Goal: Contribute content: Add original content to the website for others to see

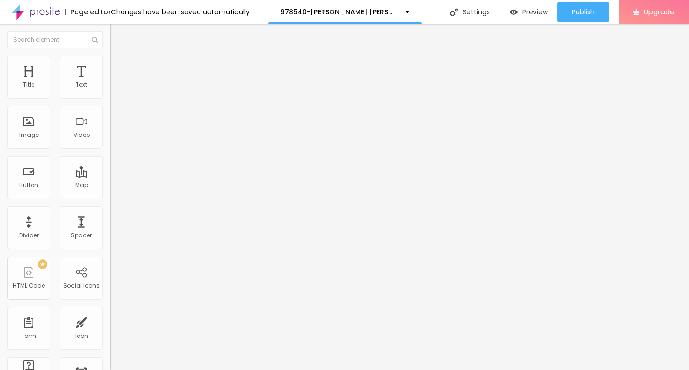
click at [110, 82] on span "Add image" at bounding box center [129, 78] width 39 height 8
click at [110, 57] on img at bounding box center [114, 60] width 9 height 9
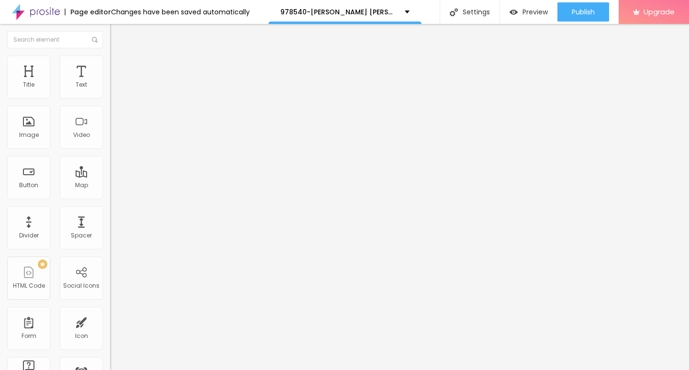
type input "85"
type input "65"
type input "55"
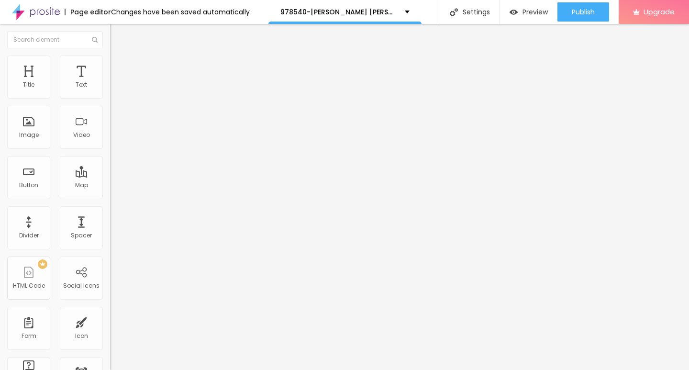
type input "55"
type input "25"
type input "10"
drag, startPoint x: 101, startPoint y: 101, endPoint x: 0, endPoint y: 101, distance: 100.5
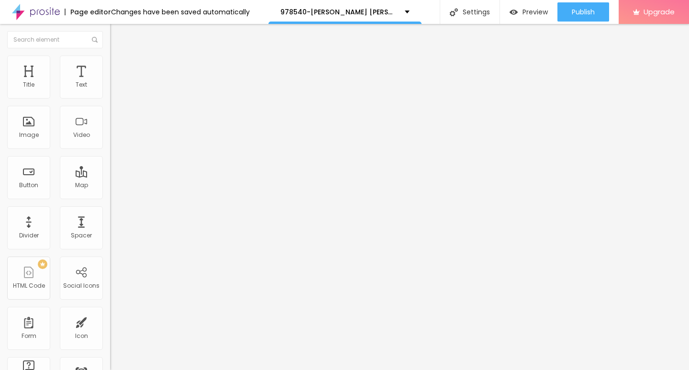
type input "10"
click at [110, 98] on input "range" at bounding box center [141, 94] width 62 height 8
click at [117, 35] on img "button" at bounding box center [121, 35] width 8 height 8
click at [114, 89] on icon "button" at bounding box center [117, 86] width 6 height 6
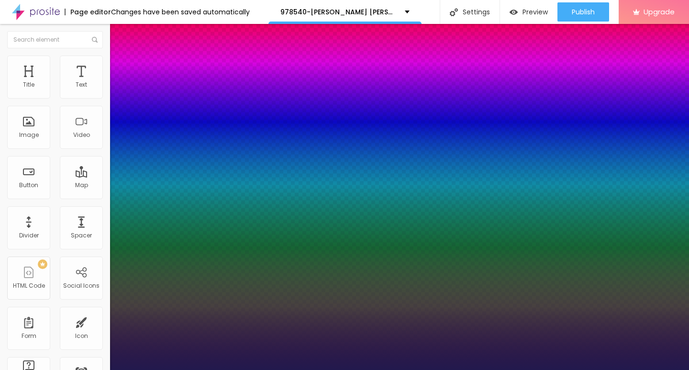
type input "1"
type input "18"
type input "1"
type input "20"
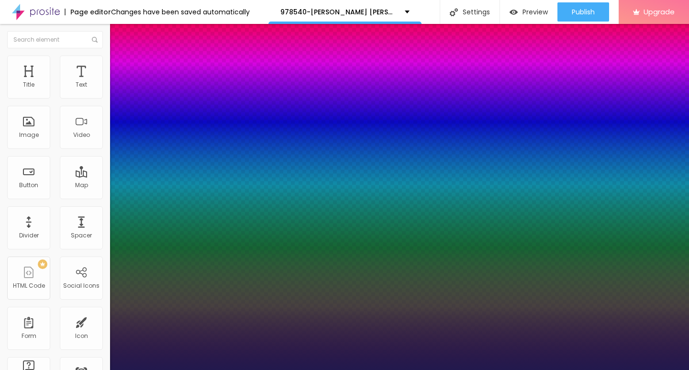
type input "20"
type input "1"
type input "22"
type input "1"
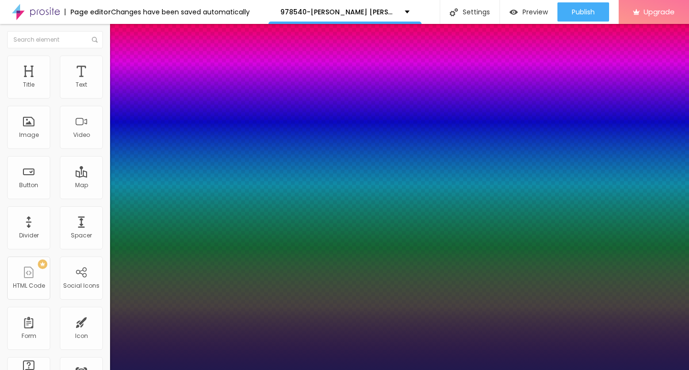
type input "24"
type input "1"
type input "26"
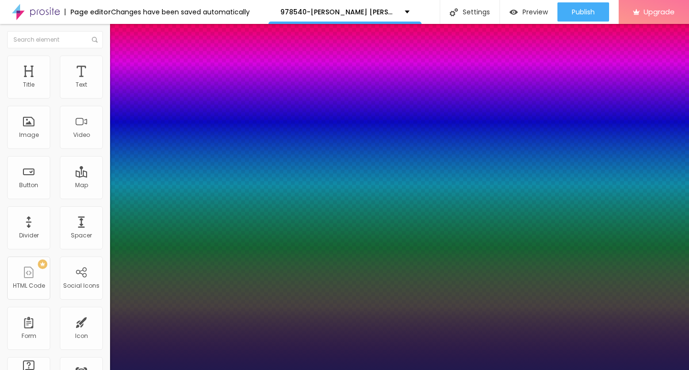
type input "1"
type input "27"
type input "1"
type input "29"
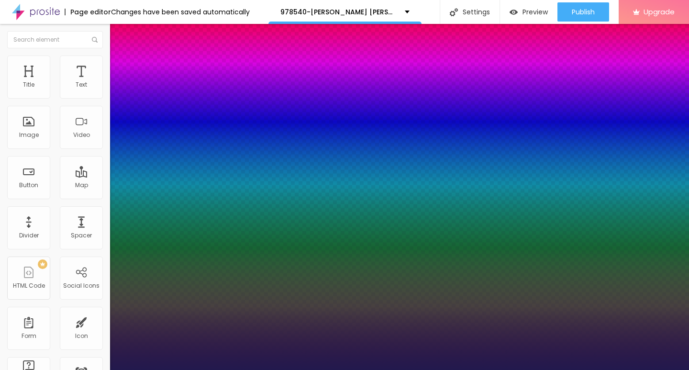
type input "29"
type input "1"
type input "30"
type input "1"
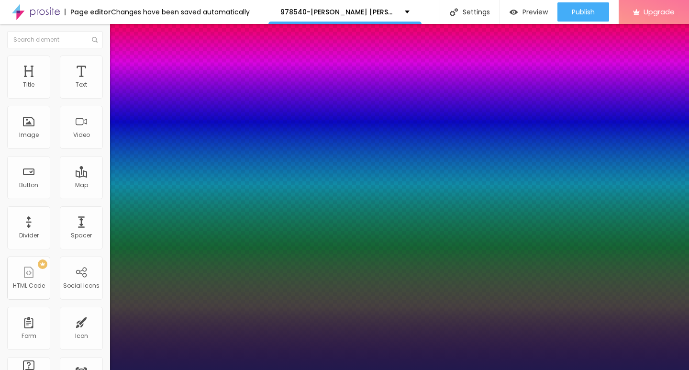
type input "31"
type input "1"
type input "32"
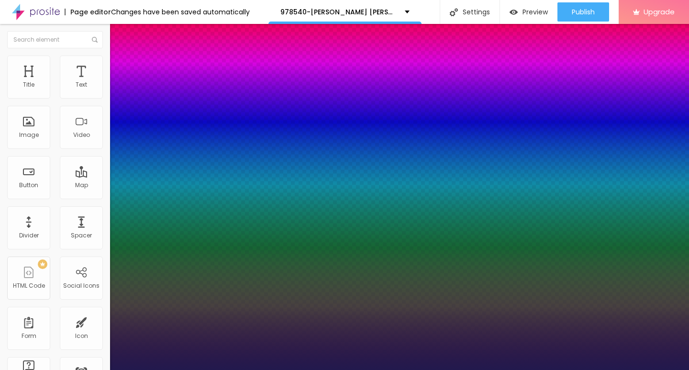
type input "1"
type input "33"
type input "1"
type input "32"
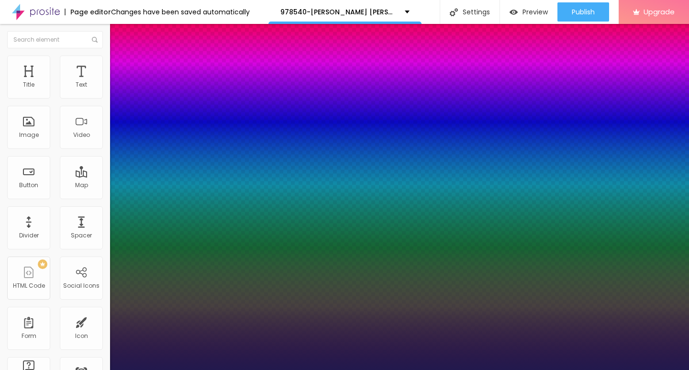
type input "32"
type input "1"
type input "31"
type input "1"
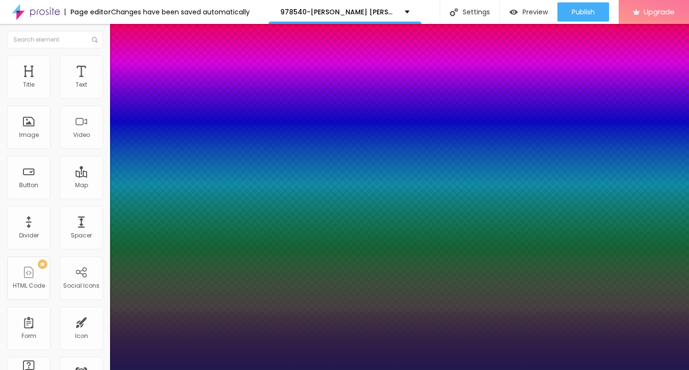
type input "30"
type input "1"
type input "29"
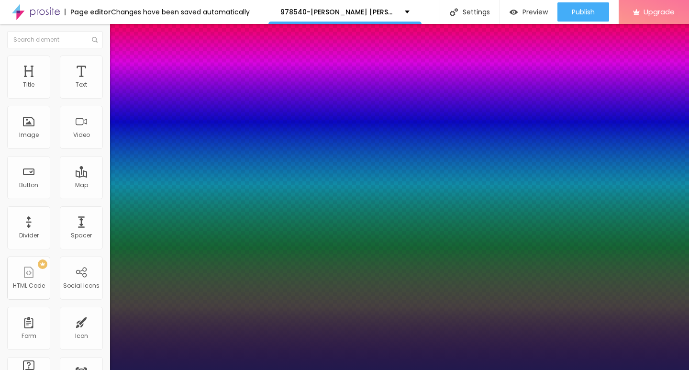
type input "1"
type input "28"
type input "1"
type input "27"
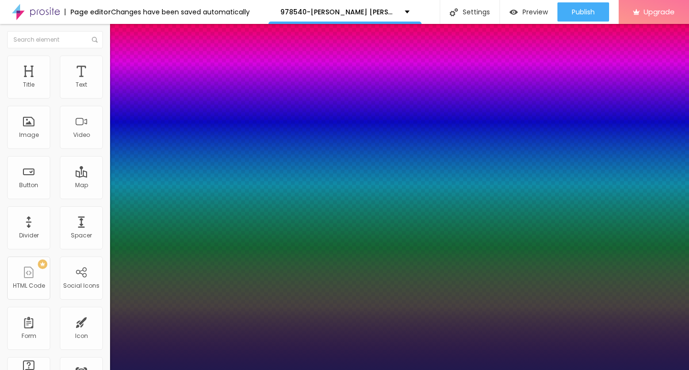
type input "27"
type input "1"
type input "26"
type input "1"
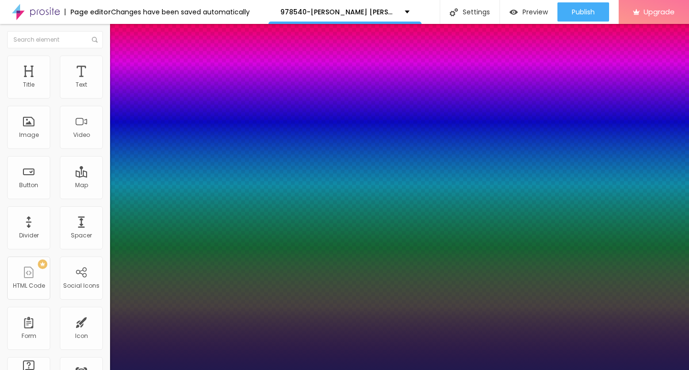
type input "25"
type input "1"
type input "24"
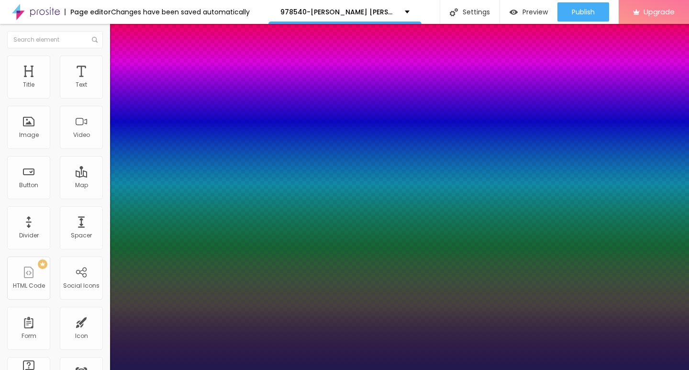
type input "1"
drag, startPoint x: 129, startPoint y: 163, endPoint x: 135, endPoint y: 163, distance: 6.7
type input "24"
click at [256, 369] on div at bounding box center [344, 370] width 689 height 0
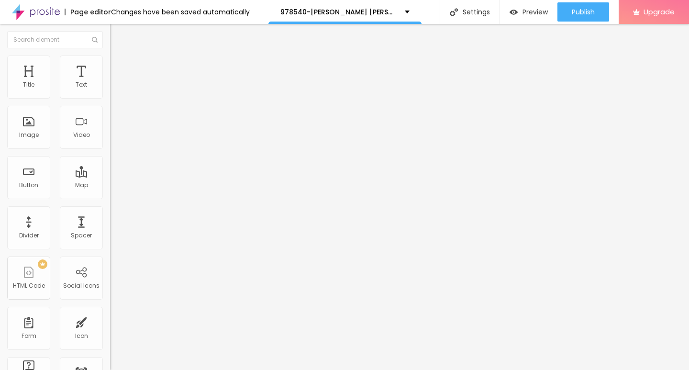
click at [117, 37] on img "button" at bounding box center [121, 35] width 8 height 8
drag, startPoint x: 42, startPoint y: 108, endPoint x: 0, endPoint y: 105, distance: 41.7
click at [110, 105] on div "Text Click me Align Size Default Small Default Big Link URL https:// Open in ne…" at bounding box center [165, 144] width 110 height 139
paste input "→ VIEW DOCUMENT HERE"
type input "→ VIEW DOCUMENT HERE"
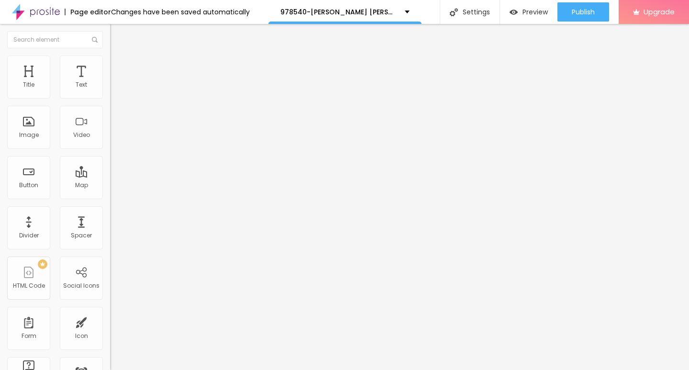
drag, startPoint x: 40, startPoint y: 200, endPoint x: 1, endPoint y: 200, distance: 38.8
click at [110, 200] on div "Text → VIEW DOCUMENT HERE Align Size Default Small Default Big Link URL https:/…" at bounding box center [165, 144] width 110 height 139
paste input "[DOMAIN_NAME]"
type input "[URL][DOMAIN_NAME]"
